Goal: Task Accomplishment & Management: Use online tool/utility

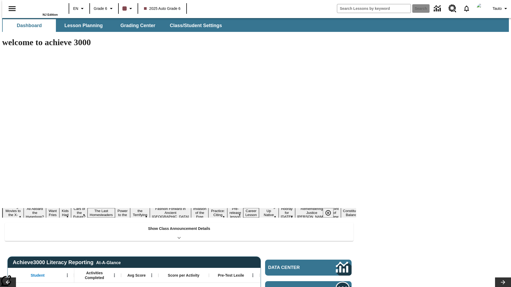
type input "-1"
type input "s"
click at [417, 9] on button "Search" at bounding box center [420, 8] width 17 height 9
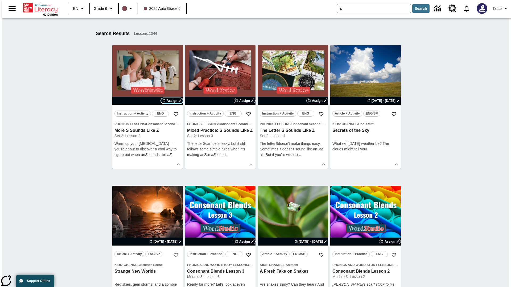
click at [172, 101] on span "Assign" at bounding box center [172, 100] width 11 height 5
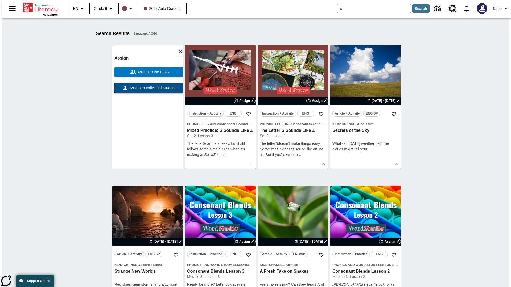
click at [147, 90] on span "Assign to Individual Students" at bounding box center [152, 88] width 49 height 6
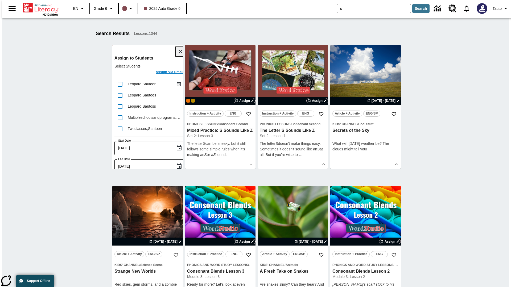
click at [179, 52] on icon "Close" at bounding box center [181, 52] width 4 height 4
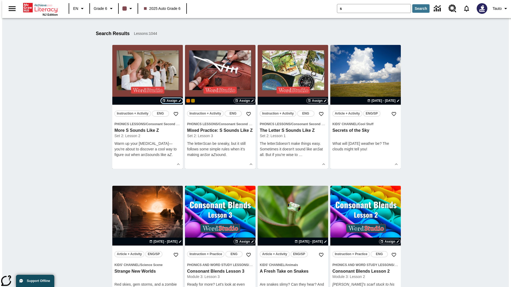
click at [172, 101] on span "Assign" at bounding box center [172, 100] width 11 height 5
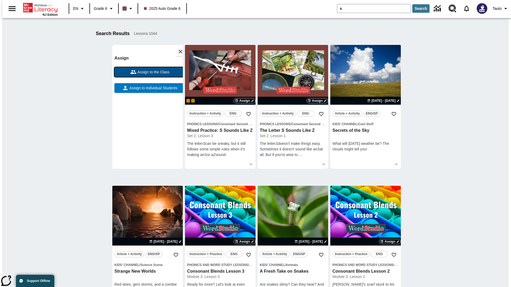
click at [147, 72] on span "Assign to the Class" at bounding box center [152, 72] width 33 height 6
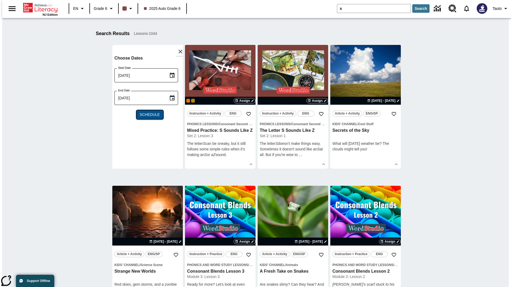
click at [147, 115] on span "Schedule" at bounding box center [149, 115] width 20 height 6
